Goal: Information Seeking & Learning: Find specific fact

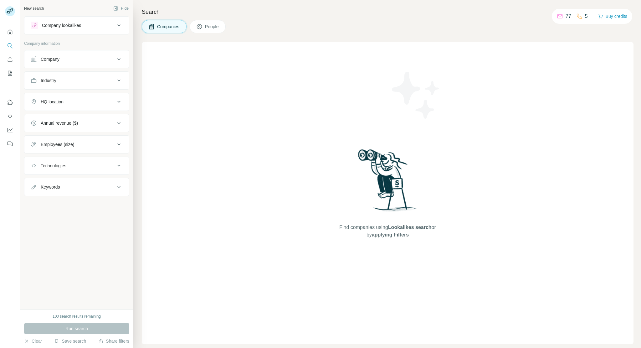
click at [210, 26] on span "People" at bounding box center [212, 26] width 14 height 6
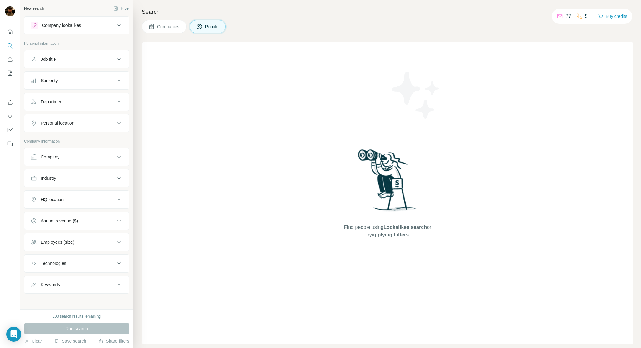
click at [166, 27] on span "Companies" at bounding box center [168, 26] width 23 height 6
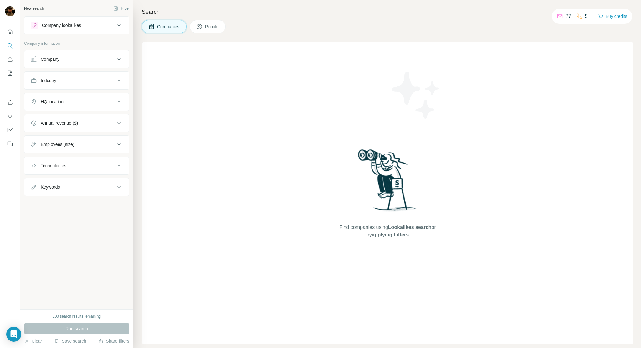
click at [83, 58] on div "Company" at bounding box center [73, 59] width 85 height 6
click at [96, 79] on input "text" at bounding box center [77, 74] width 92 height 11
type input "*****"
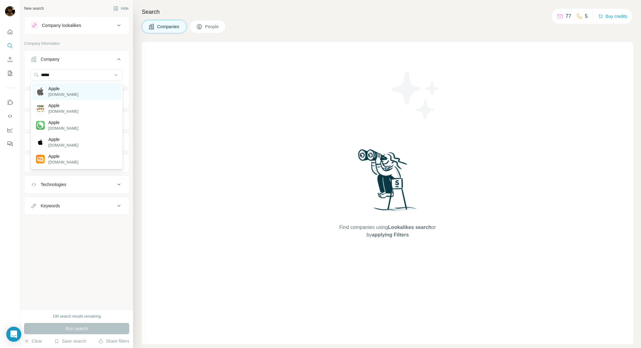
click at [69, 92] on div "Apple [DOMAIN_NAME]" at bounding box center [76, 91] width 89 height 17
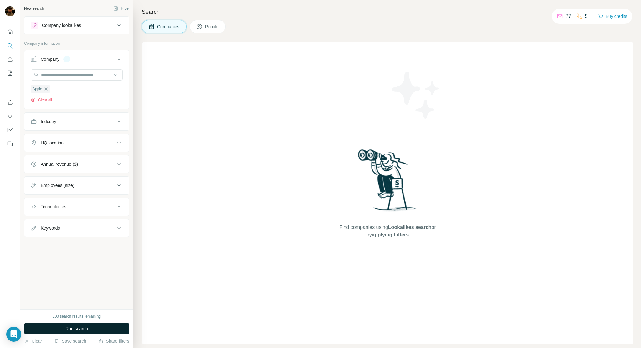
click at [80, 326] on span "Run search" at bounding box center [76, 328] width 23 height 6
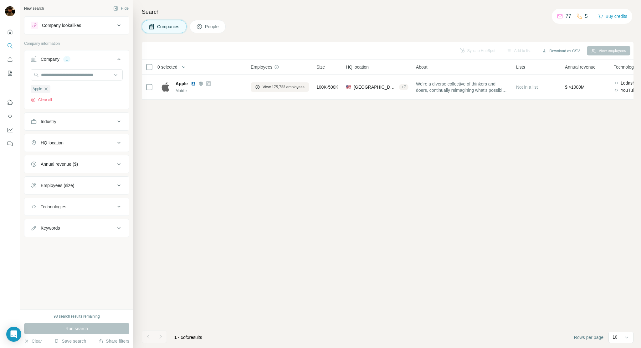
click at [250, 159] on div "Sync to HubSpot Add to list Download as CSV View employees 0 selected Companies…" at bounding box center [388, 195] width 492 height 306
click at [189, 213] on div "Sync to HubSpot Add to list Download as CSV View employees 0 selected Companies…" at bounding box center [388, 195] width 492 height 306
click at [93, 41] on p "Company information" at bounding box center [76, 44] width 105 height 6
click at [217, 199] on div "Sync to HubSpot Add to list Download as CSV View employees 0 selected Companies…" at bounding box center [388, 195] width 492 height 306
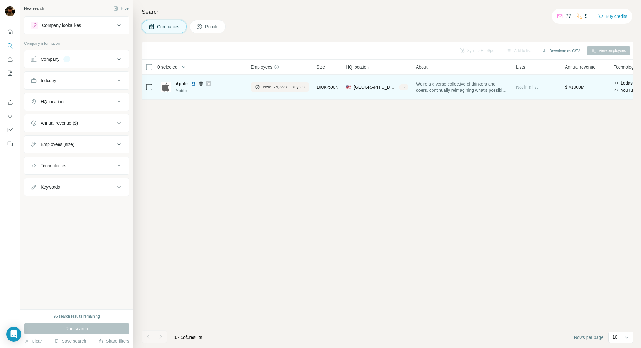
click at [177, 83] on span "Apple" at bounding box center [182, 83] width 12 height 6
click at [249, 83] on td "View 175,733 employees" at bounding box center [280, 86] width 66 height 25
click at [284, 88] on span "View 175,733 employees" at bounding box center [284, 87] width 42 height 6
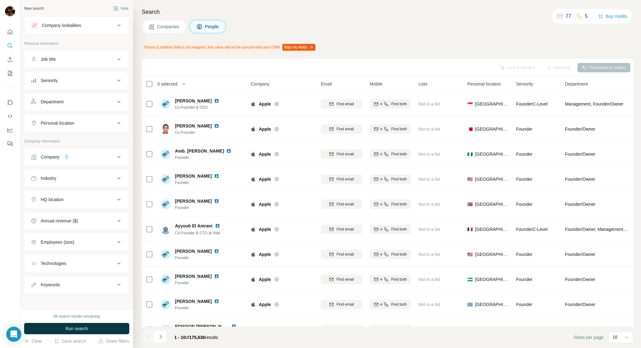
click at [398, 38] on div "Search Companies People Phone (Landline) field is not mapped, this value will n…" at bounding box center [387, 174] width 508 height 348
